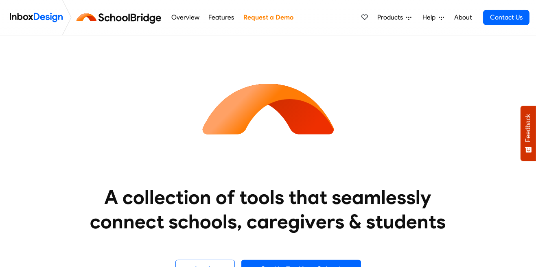
click at [145, 8] on img at bounding box center [121, 18] width 92 height 20
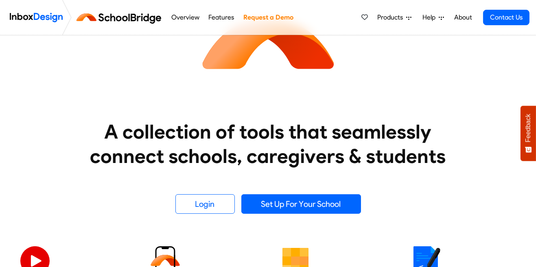
scroll to position [104, 0]
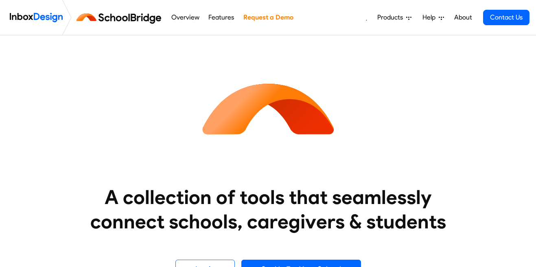
scroll to position [104, 0]
